Goal: Task Accomplishment & Management: Manage account settings

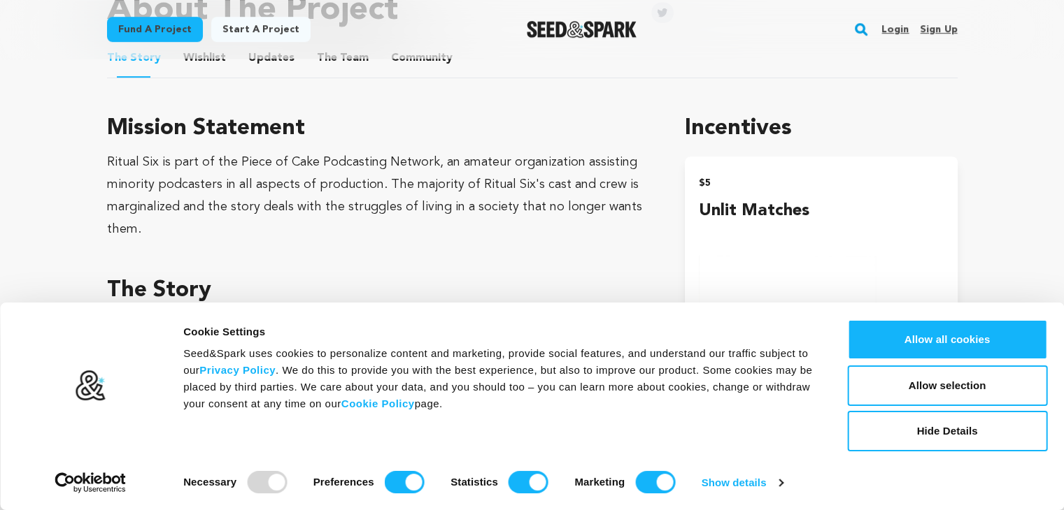
scroll to position [755, 0]
click at [410, 181] on div "Ritual Six is part of the Piece of Cake Podcasting Network, an amateur organiza…" at bounding box center [379, 196] width 545 height 90
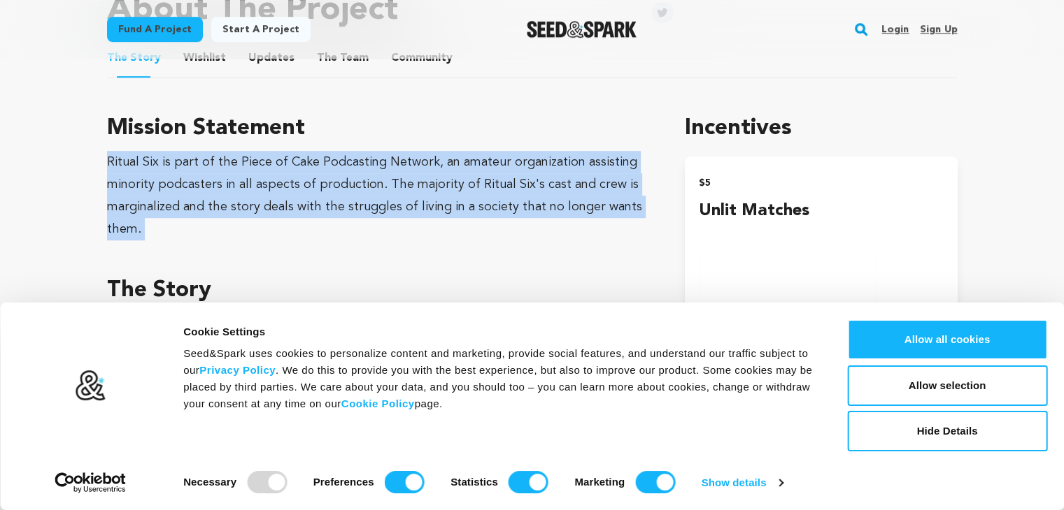
click at [410, 181] on div "Ritual Six is part of the Piece of Cake Podcasting Network, an amateur organiza…" at bounding box center [379, 196] width 545 height 90
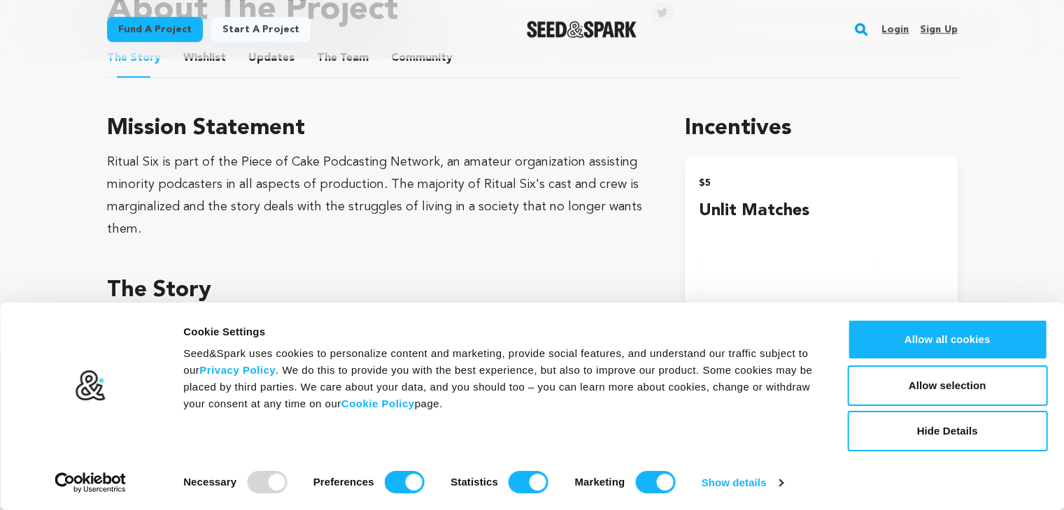
click at [410, 181] on div "Ritual Six is part of the Piece of Cake Podcasting Network, an amateur organiza…" at bounding box center [379, 196] width 545 height 90
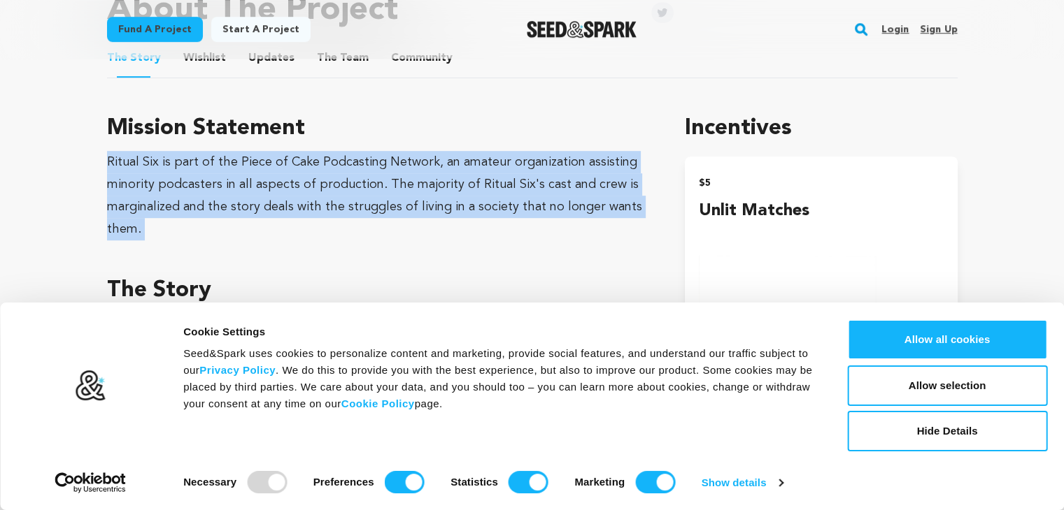
click at [410, 181] on div "Ritual Six is part of the Piece of Cake Podcasting Network, an amateur organiza…" at bounding box center [379, 196] width 545 height 90
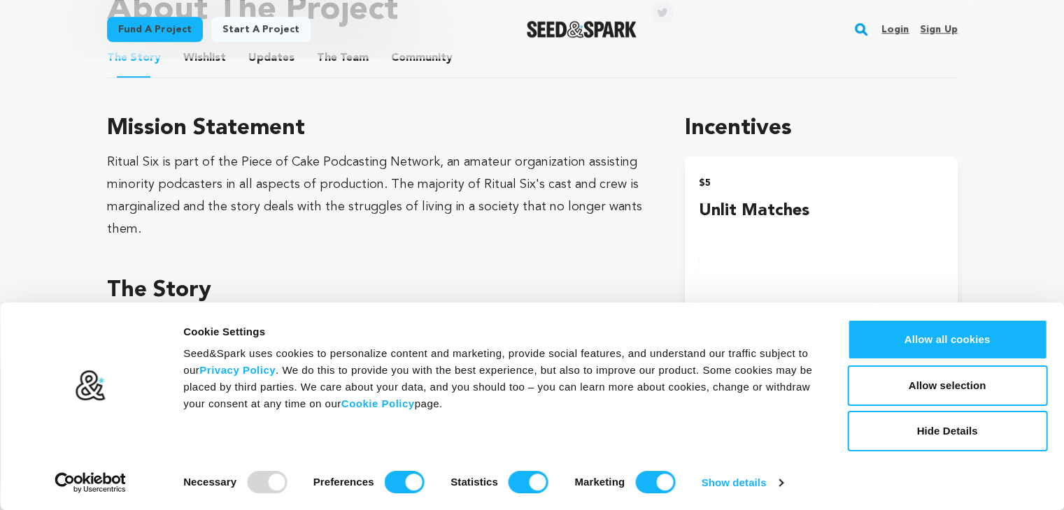
click at [410, 181] on div "Ritual Six is part of the Piece of Cake Podcasting Network, an amateur organiza…" at bounding box center [379, 196] width 545 height 90
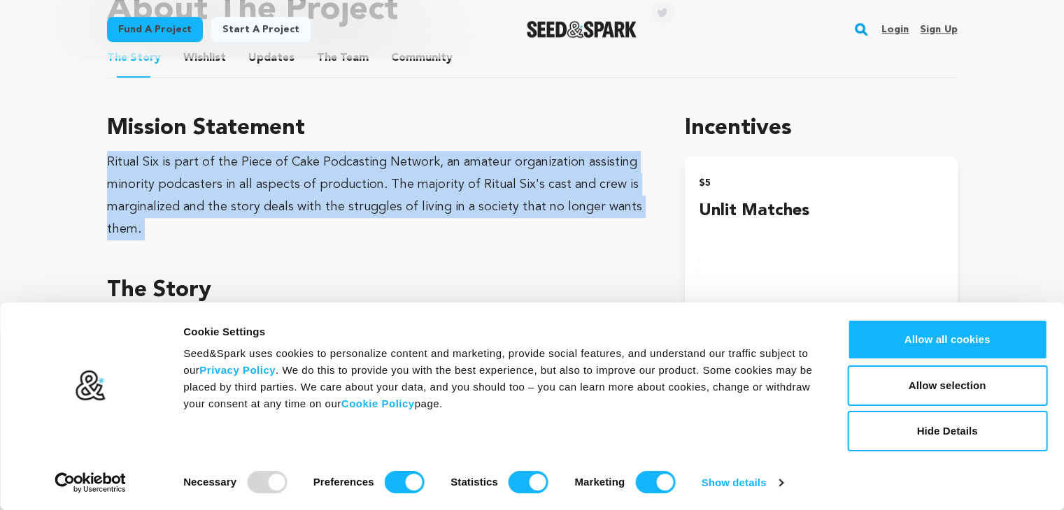
click at [410, 181] on div "Ritual Six is part of the Piece of Cake Podcasting Network, an amateur organiza…" at bounding box center [379, 196] width 545 height 90
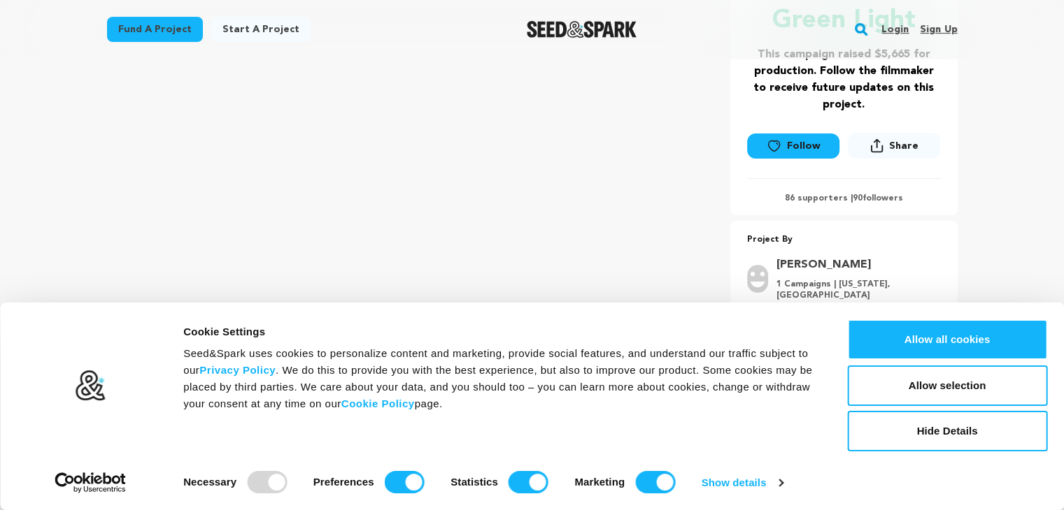
scroll to position [329, 0]
click at [971, 429] on button "Hide Details" at bounding box center [947, 431] width 200 height 41
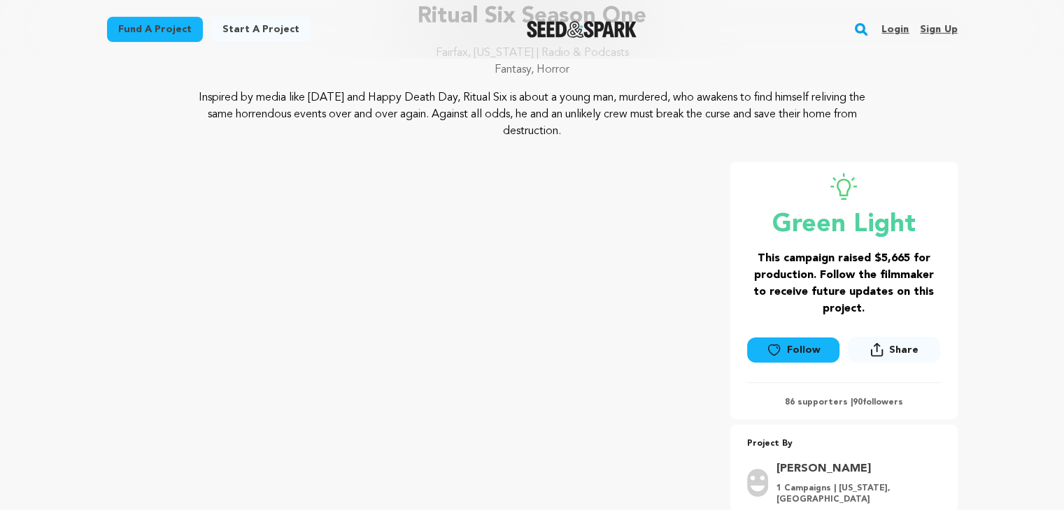
scroll to position [0, 0]
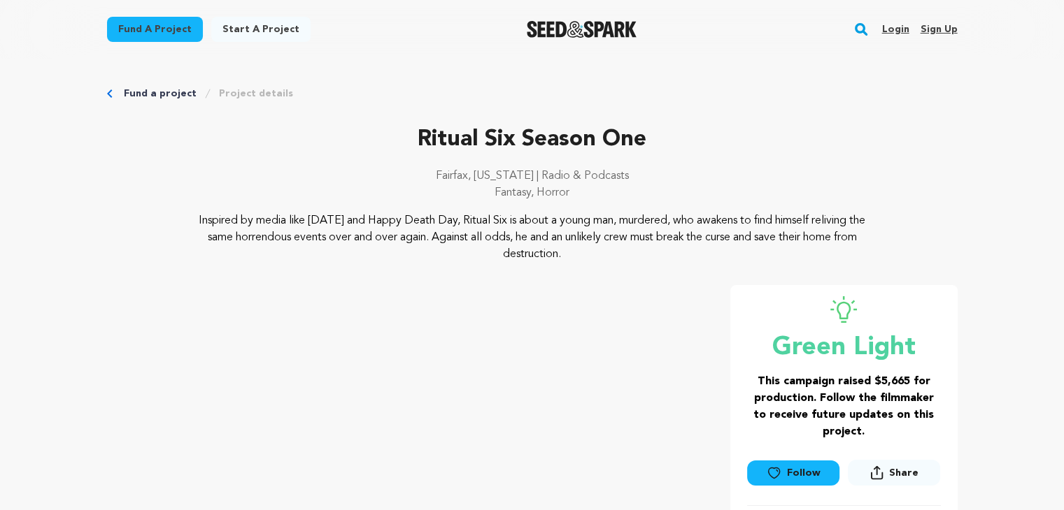
click at [893, 29] on link "Login" at bounding box center [894, 29] width 27 height 22
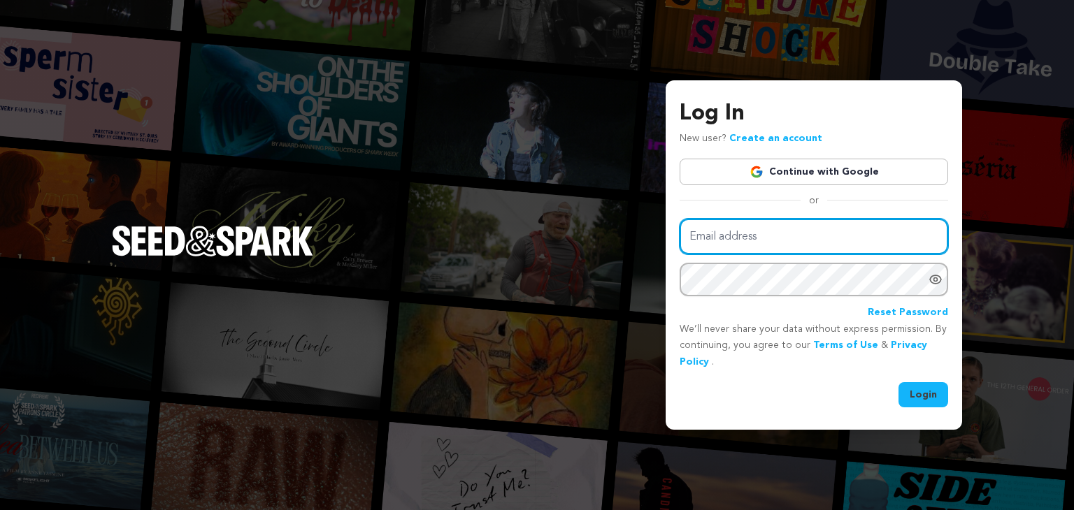
click at [822, 233] on input "Email address" at bounding box center [814, 237] width 269 height 36
type input "[EMAIL_ADDRESS][DOMAIN_NAME]"
